Goal: Find contact information: Find contact information

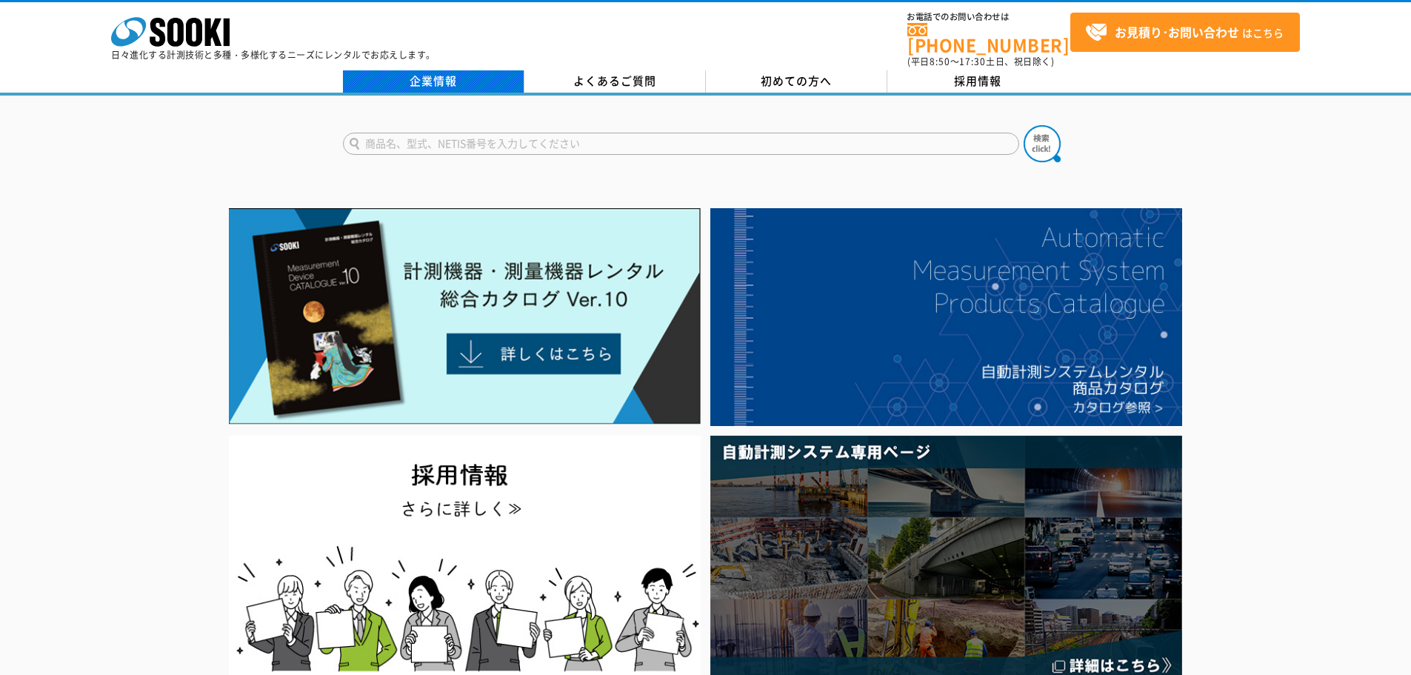
click at [501, 73] on link "企業情報" at bounding box center [433, 81] width 181 height 22
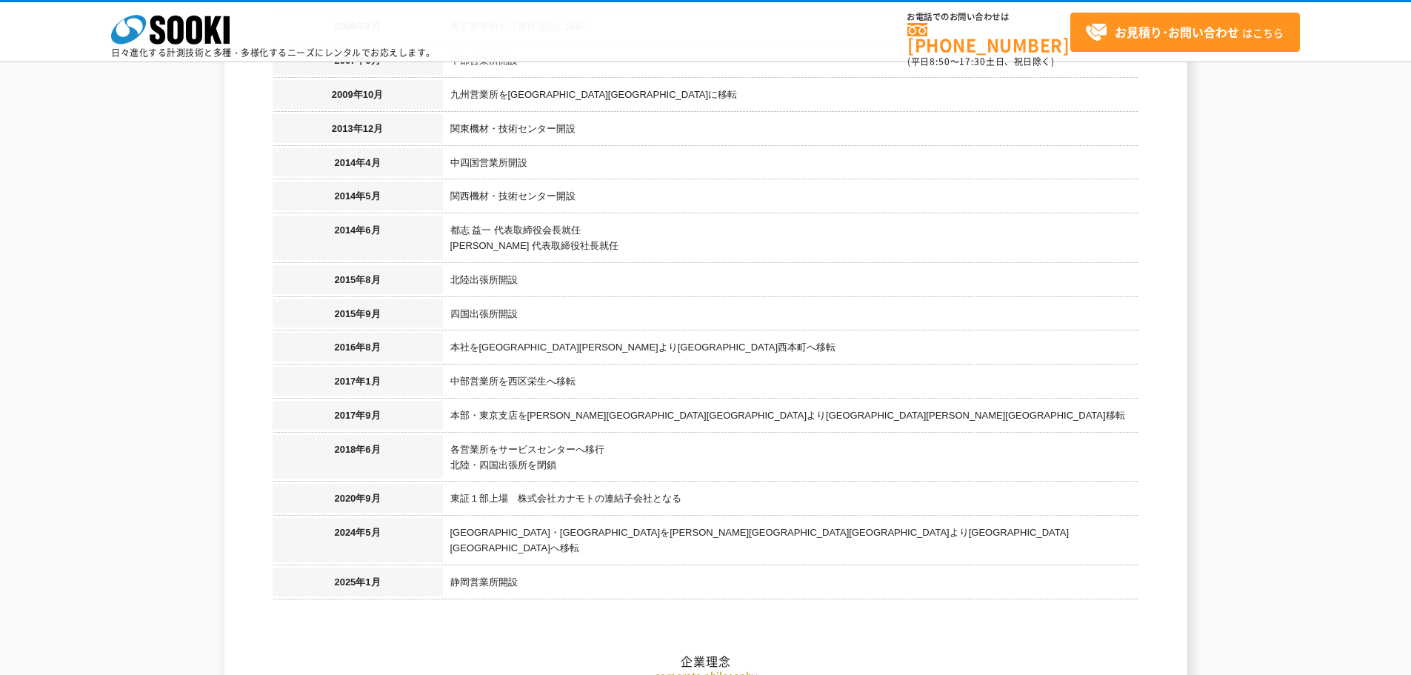
scroll to position [1481, 0]
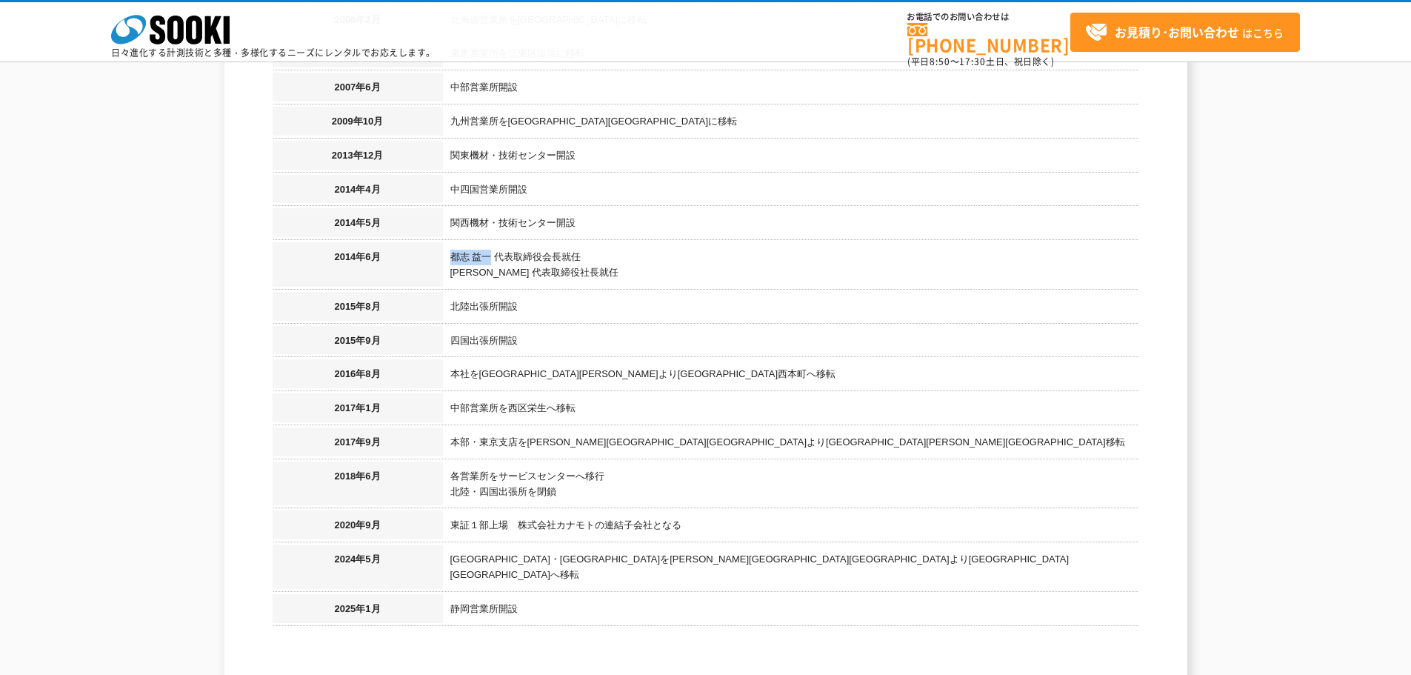
drag, startPoint x: 491, startPoint y: 240, endPoint x: 451, endPoint y: 234, distance: 40.4
click at [451, 242] on td "都志 益一 代表取締役会長就任 都志 直博 代表取締役社長就任" at bounding box center [791, 267] width 696 height 50
copy td "都志 益一"
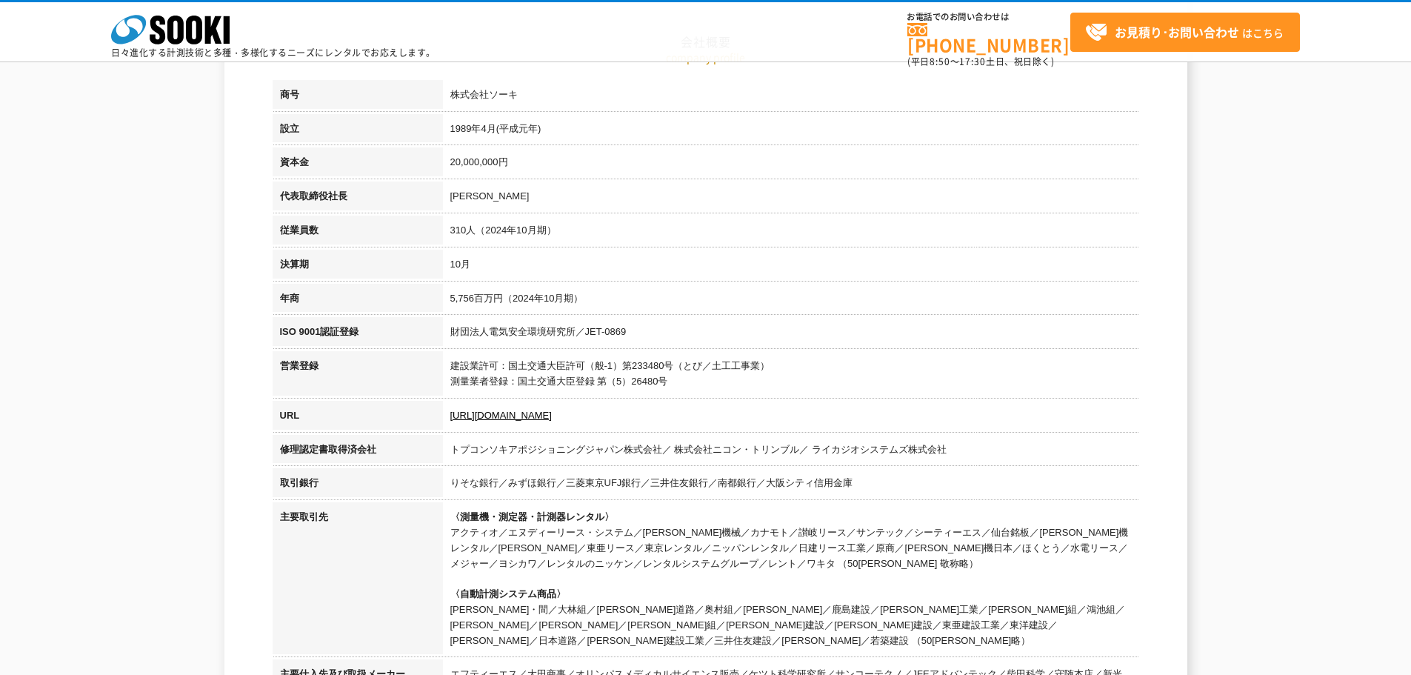
scroll to position [222, 0]
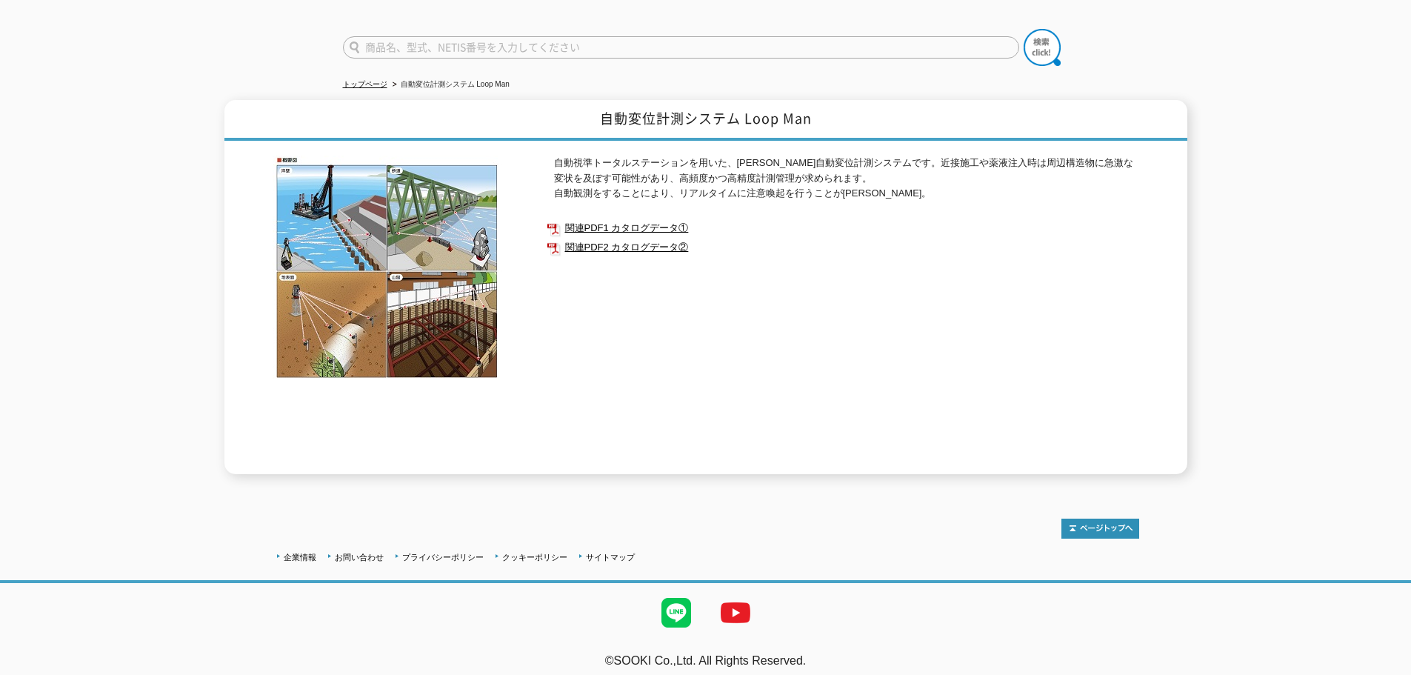
scroll to position [97, 0]
